Goal: Transaction & Acquisition: Purchase product/service

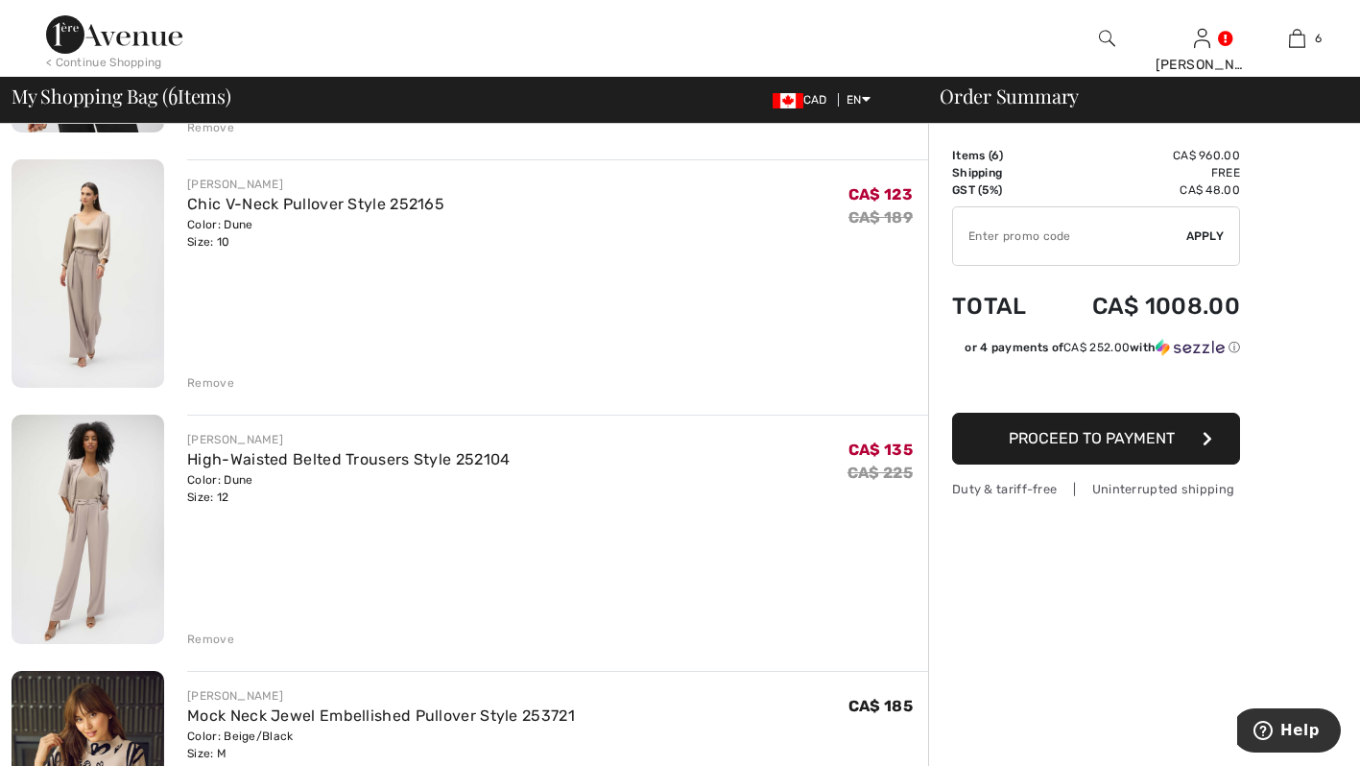
scroll to position [882, 0]
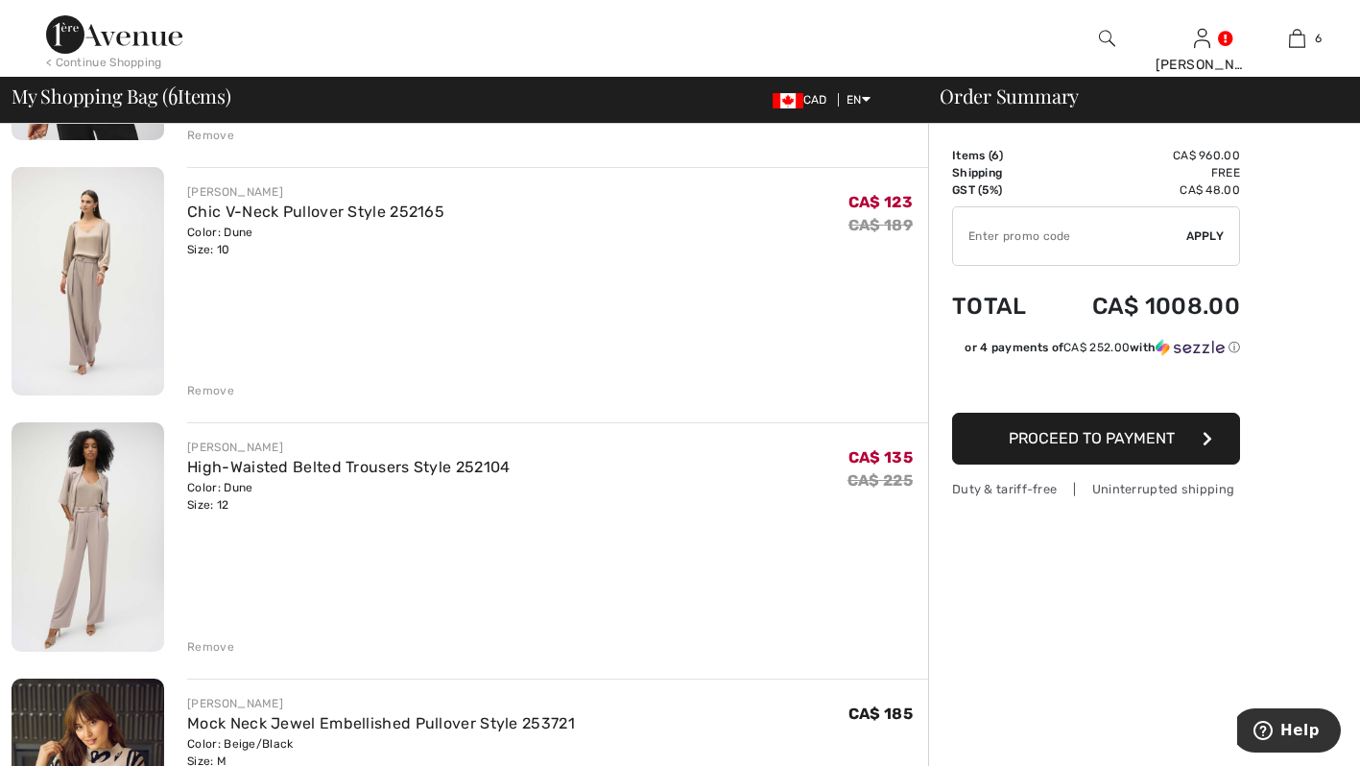
click at [87, 483] on img at bounding box center [88, 536] width 153 height 228
